Goal: Find specific page/section: Find specific page/section

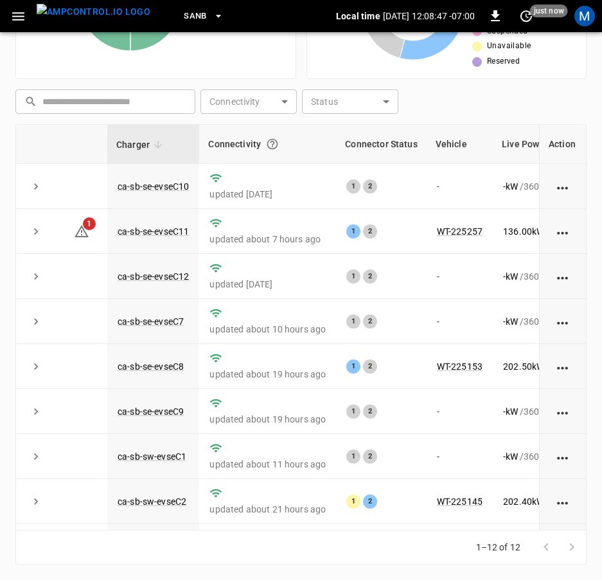
drag, startPoint x: 346, startPoint y: 529, endPoint x: 368, endPoint y: 540, distance: 24.4
click at [368, 540] on div "Charger Connectivity Connector Status Vehicle Live Power Live SoC Last Session …" at bounding box center [300, 344] width 571 height 440
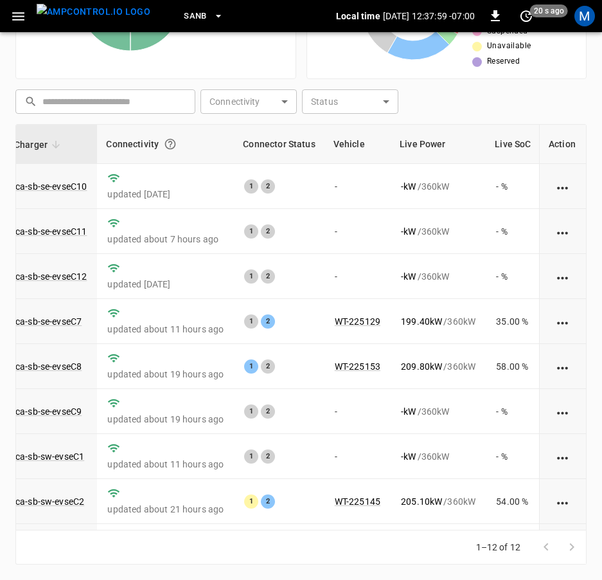
scroll to position [190, 102]
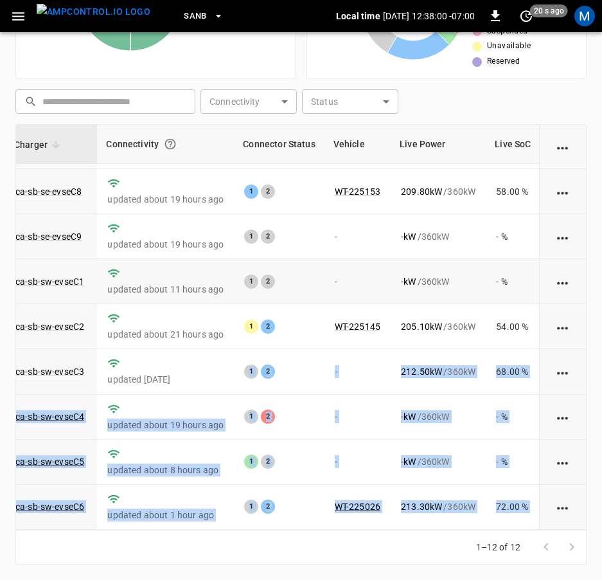
click at [361, 259] on td "-" at bounding box center [358, 281] width 66 height 45
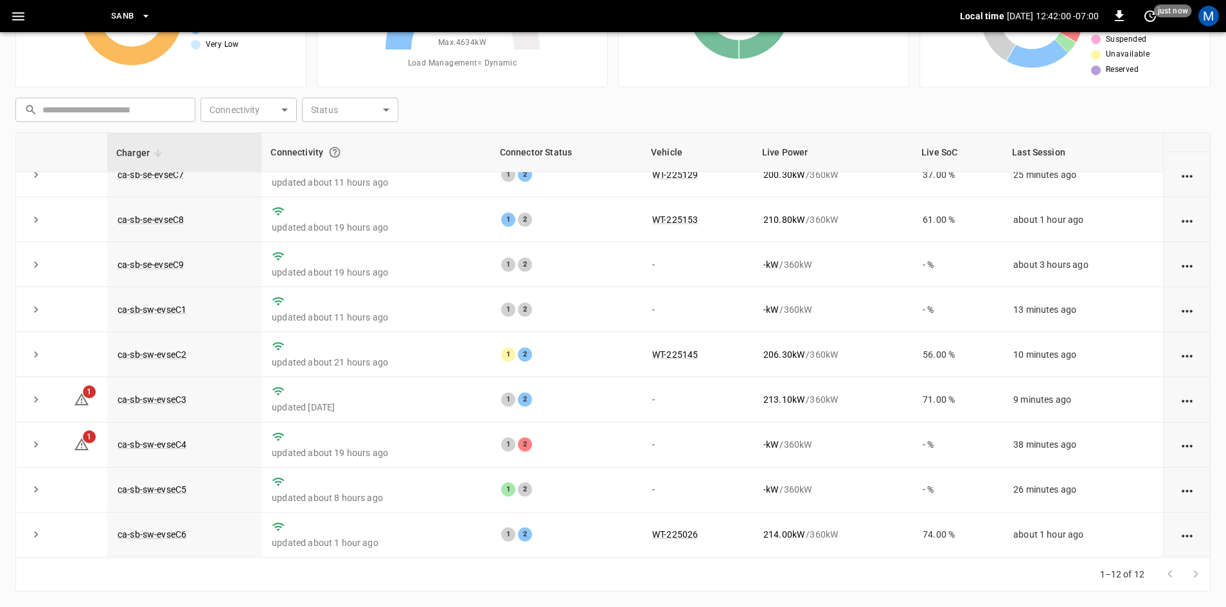
scroll to position [163, 0]
click at [174, 393] on link "ca-sb-sw-evseC3" at bounding box center [152, 399] width 74 height 15
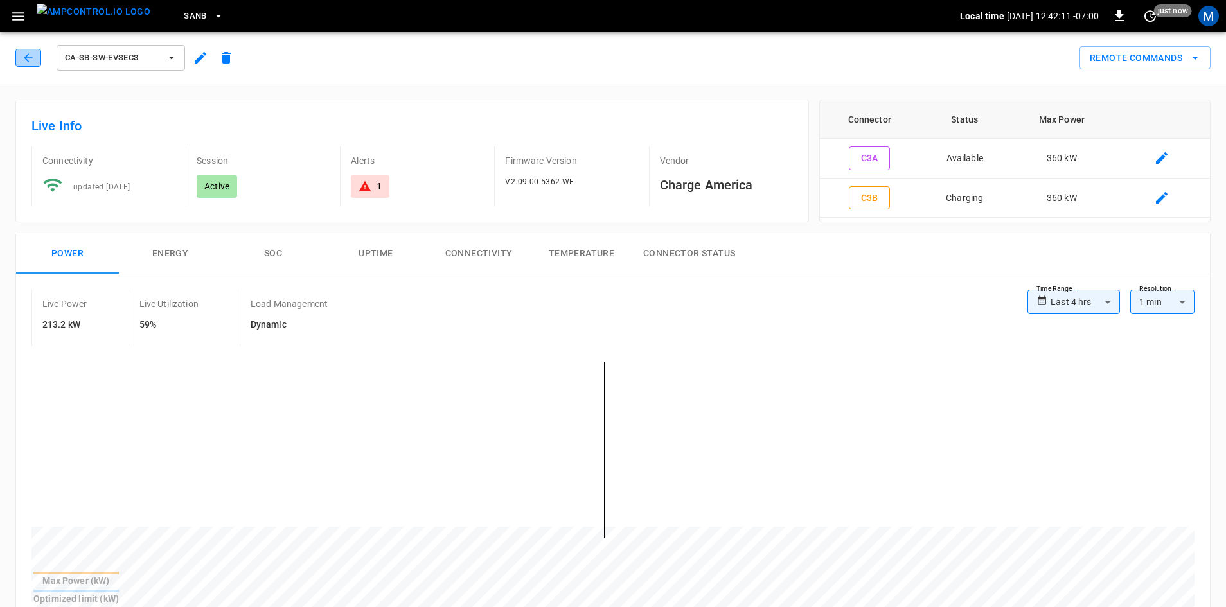
click at [29, 62] on icon "button" at bounding box center [28, 57] width 13 height 13
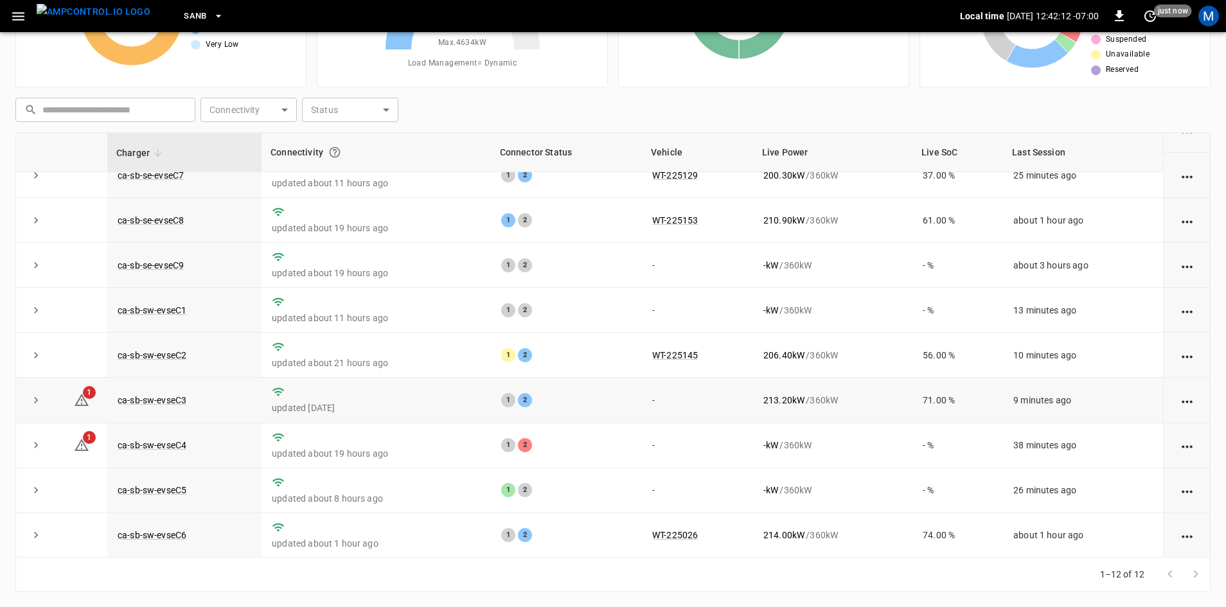
scroll to position [163, 0]
click at [157, 449] on td "ca-sb-sw-evseC4" at bounding box center [184, 445] width 154 height 45
click at [159, 445] on link "ca-sb-sw-evseC4" at bounding box center [152, 444] width 74 height 15
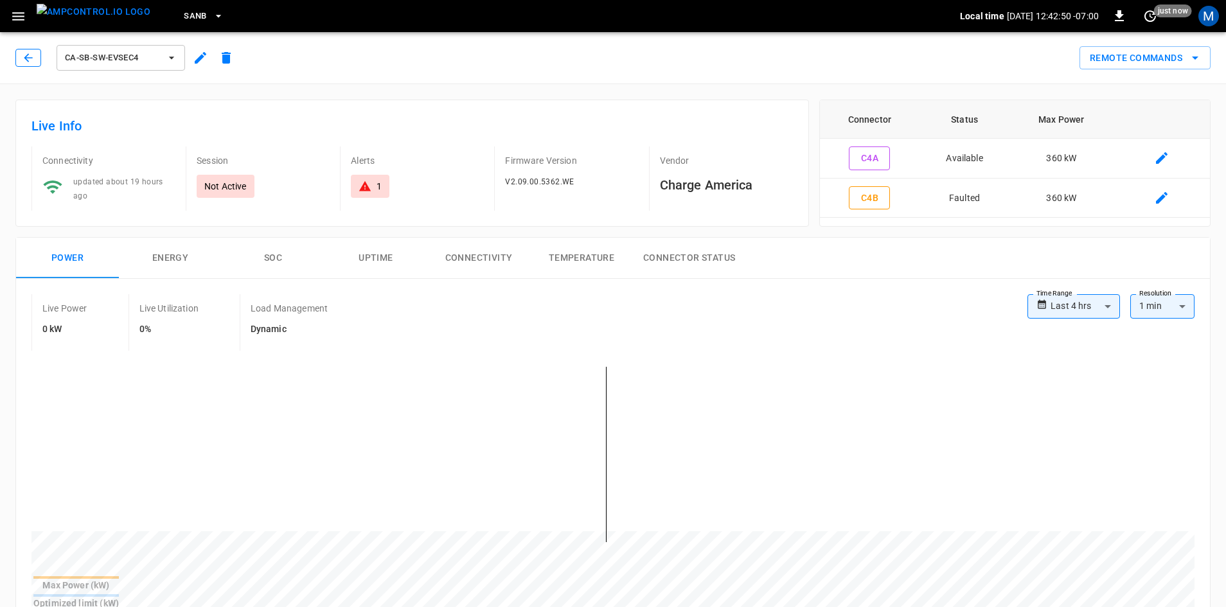
click at [19, 64] on button "button" at bounding box center [28, 58] width 26 height 18
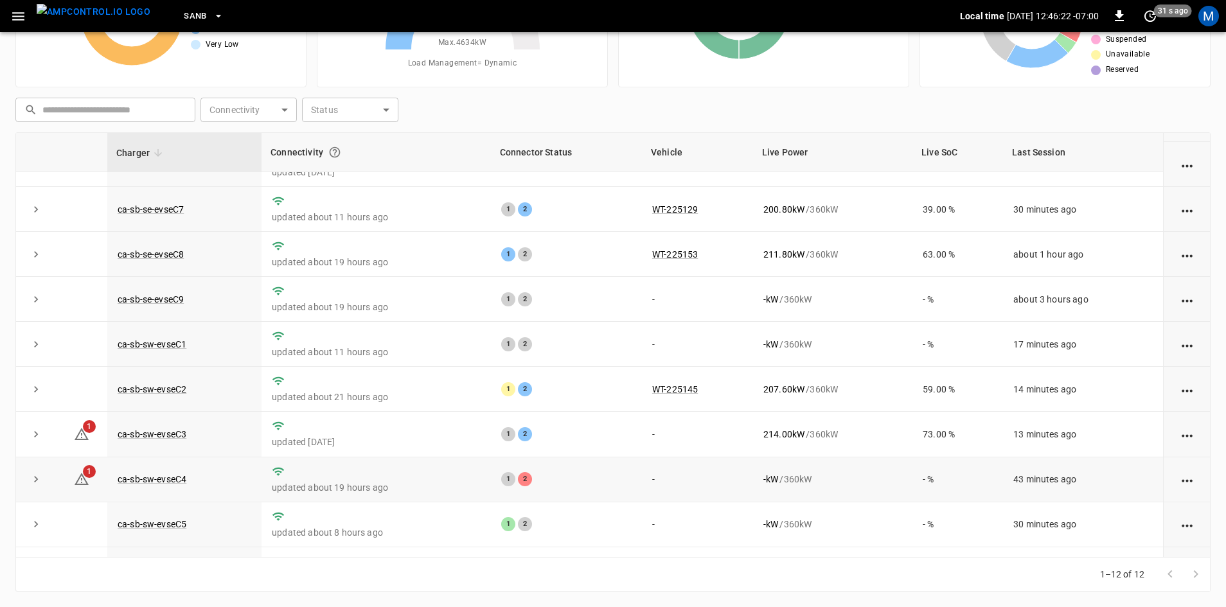
scroll to position [163, 0]
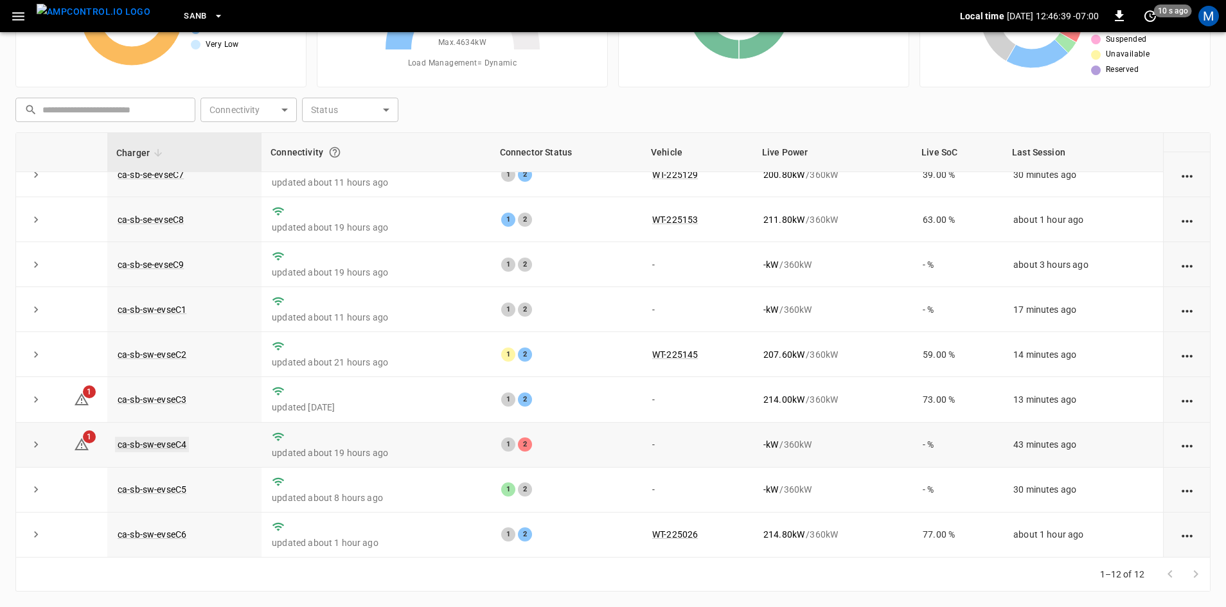
click at [174, 437] on link "ca-sb-sw-evseC4" at bounding box center [152, 444] width 74 height 15
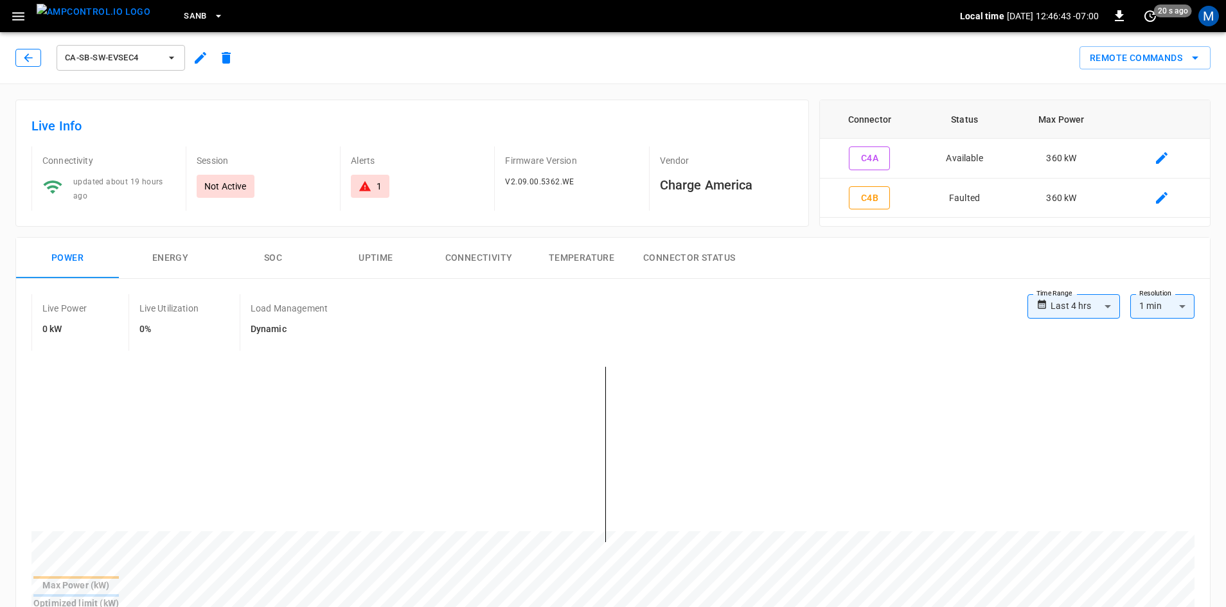
click at [26, 59] on icon "button" at bounding box center [28, 57] width 8 height 8
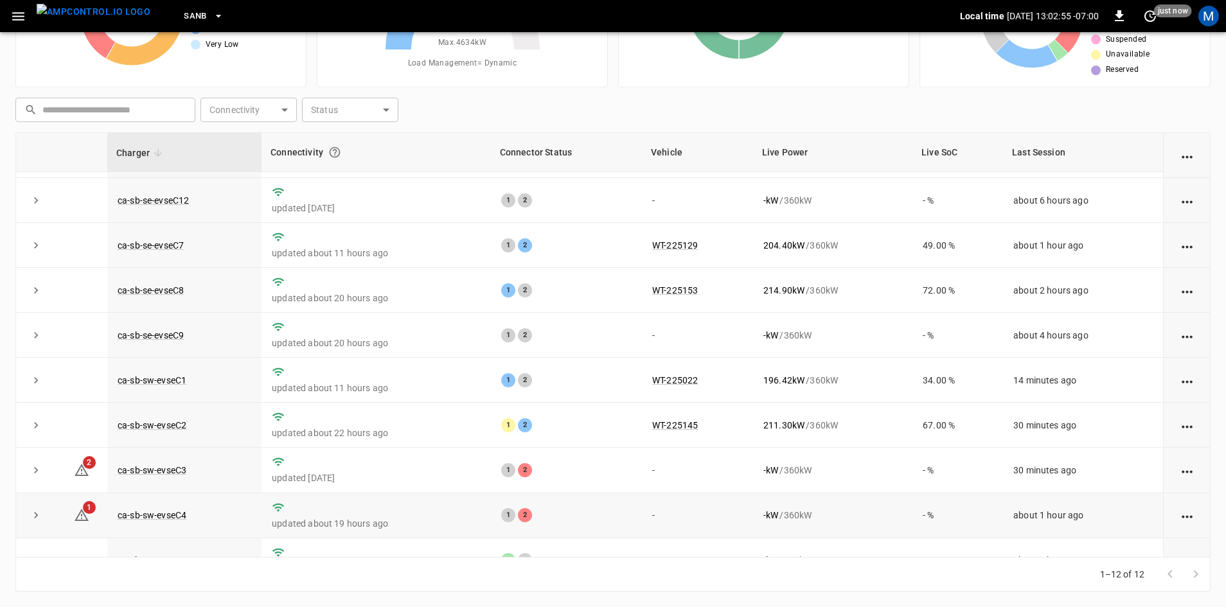
scroll to position [163, 0]
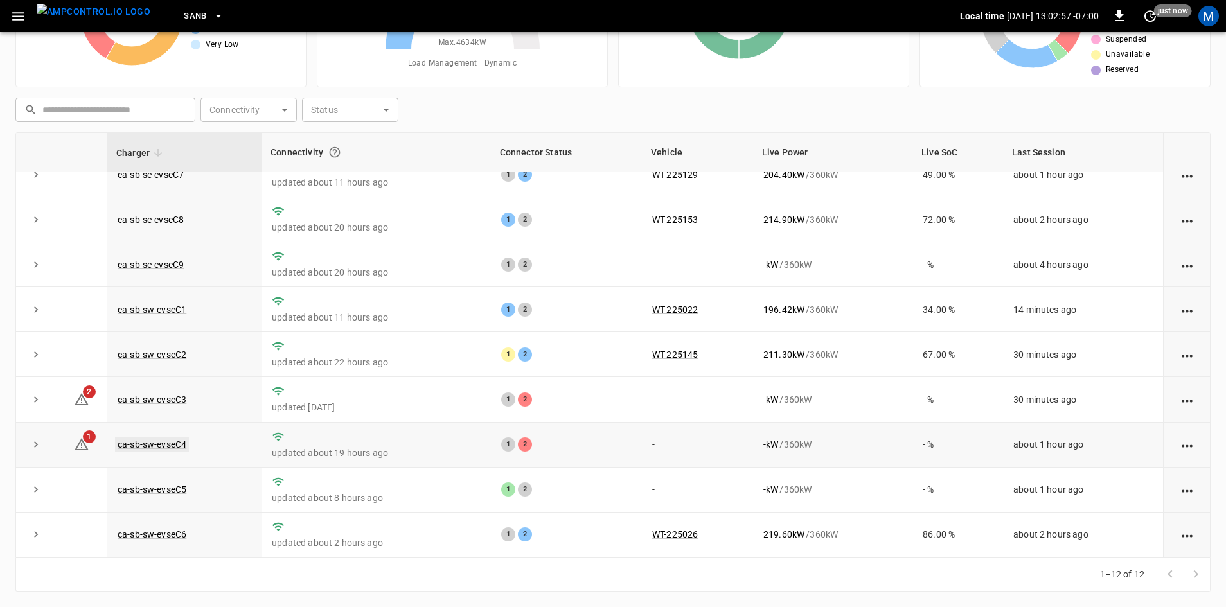
click at [159, 443] on link "ca-sb-sw-evseC4" at bounding box center [152, 444] width 74 height 15
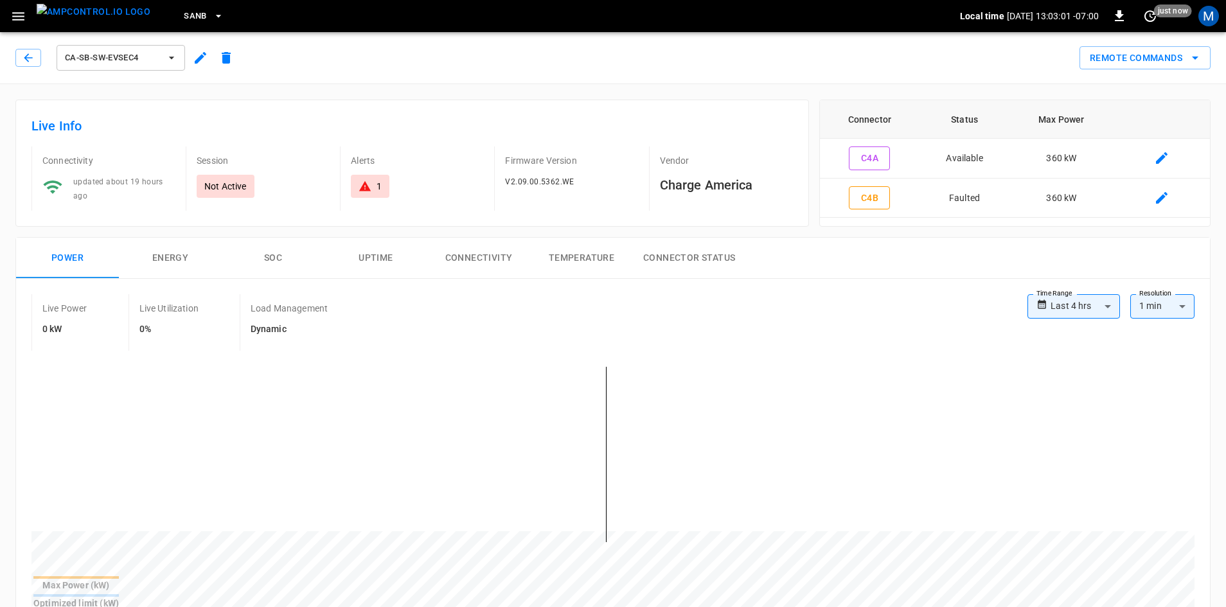
drag, startPoint x: 28, startPoint y: 74, endPoint x: 42, endPoint y: 65, distance: 16.2
click at [28, 75] on div "ca-sb-sw-evseC4 Remote Commands" at bounding box center [610, 55] width 1231 height 57
click at [35, 53] on button "button" at bounding box center [28, 58] width 26 height 18
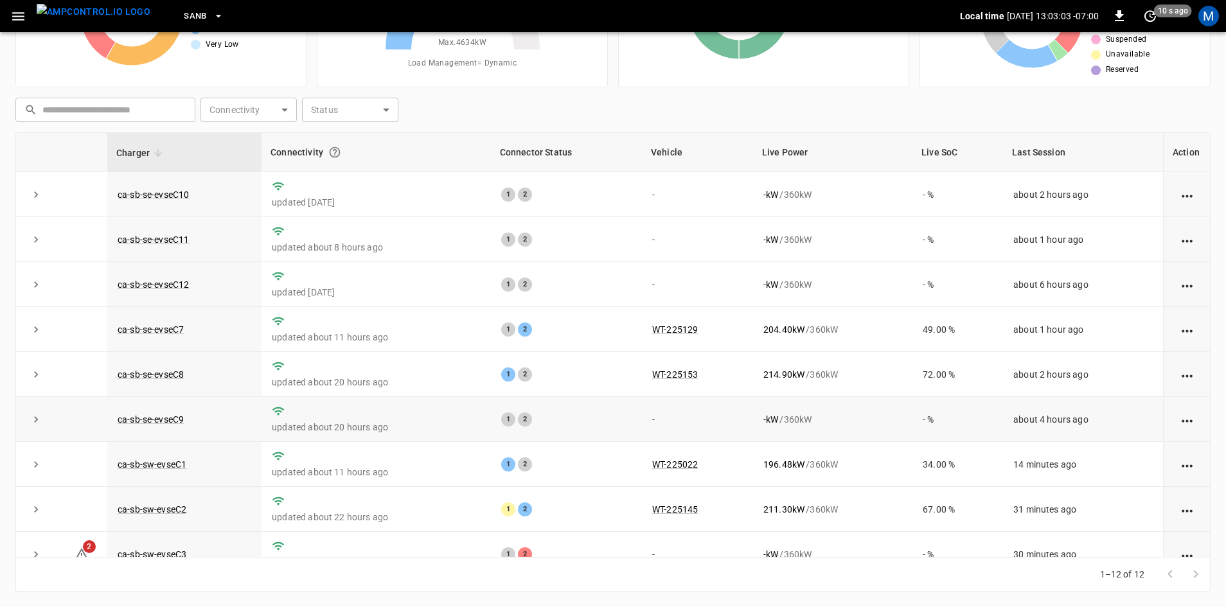
scroll to position [163, 0]
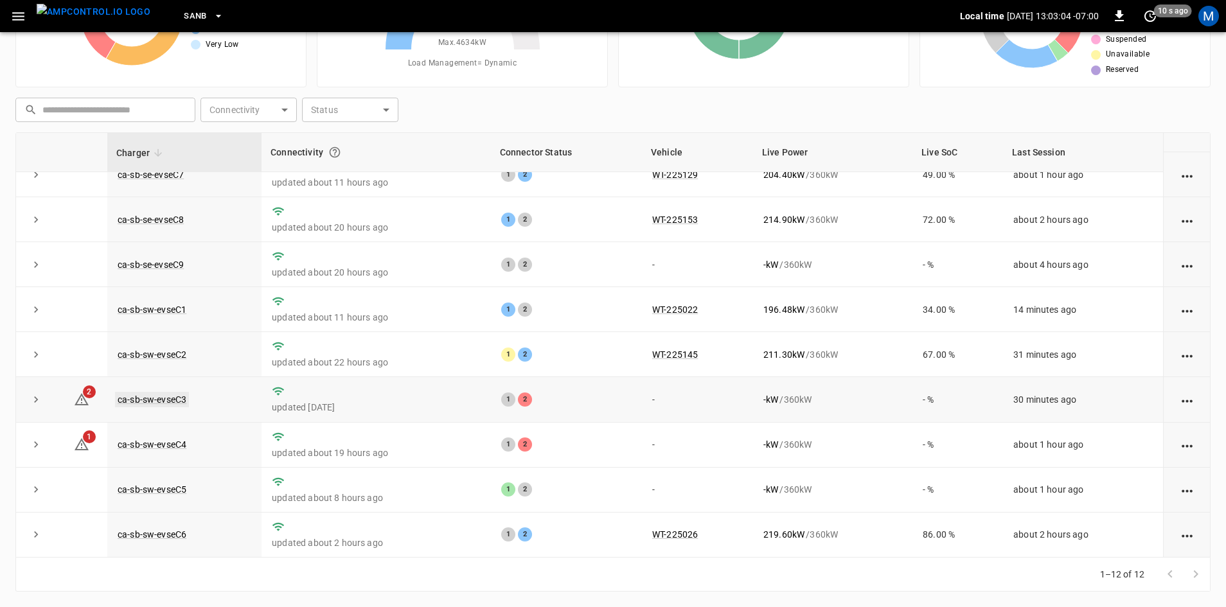
click at [166, 394] on link "ca-sb-sw-evseC3" at bounding box center [152, 399] width 74 height 15
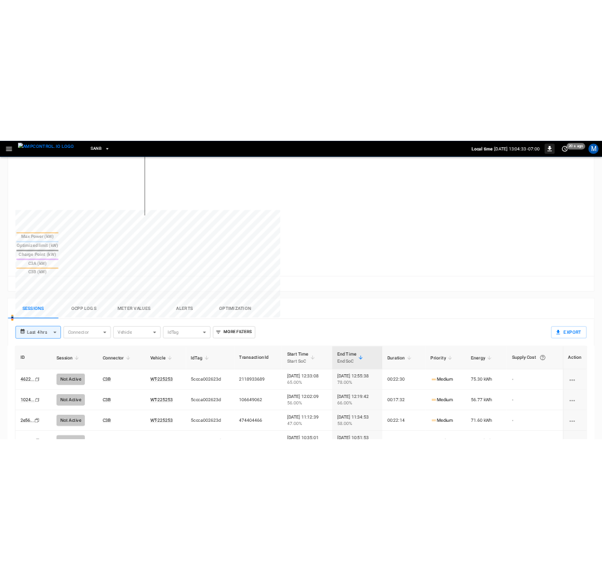
scroll to position [532, 0]
